Goal: Navigation & Orientation: Find specific page/section

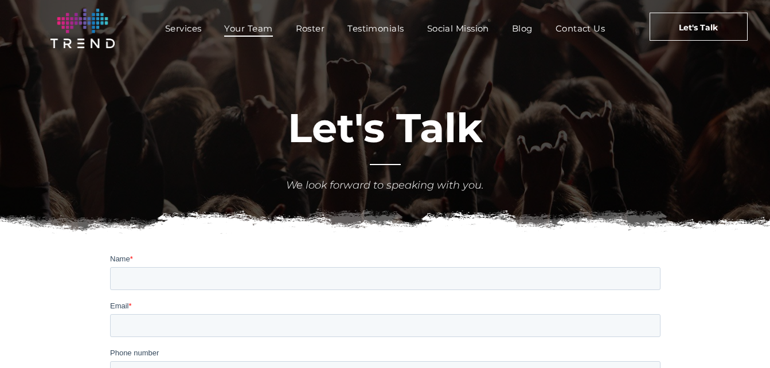
click at [242, 24] on span "Your Team" at bounding box center [248, 28] width 48 height 17
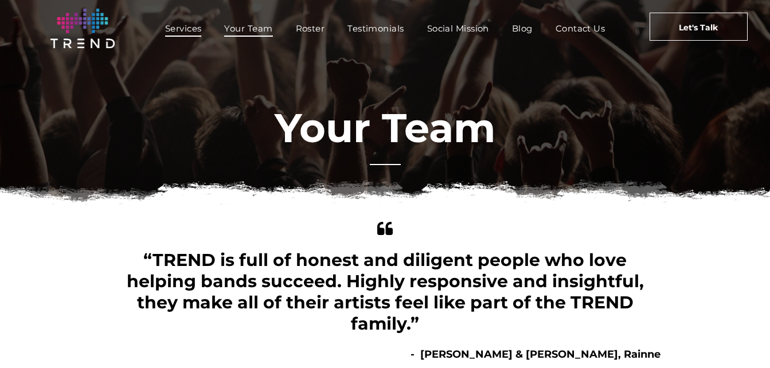
click at [190, 30] on span "Services" at bounding box center [183, 28] width 37 height 17
